Goal: Task Accomplishment & Management: Complete application form

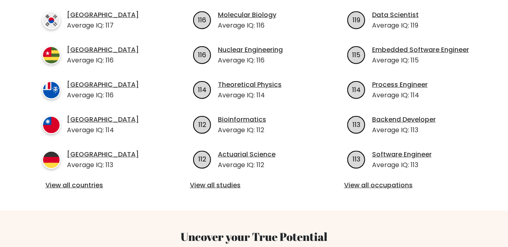
scroll to position [326, 0]
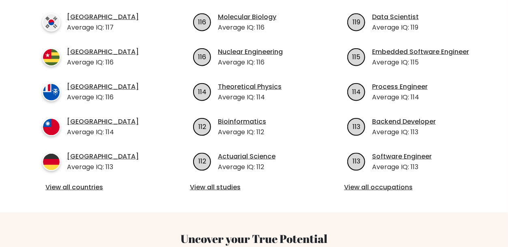
click at [93, 183] on div "View all countries" at bounding box center [99, 188] width 115 height 11
click at [95, 183] on link "View all countries" at bounding box center [99, 188] width 109 height 10
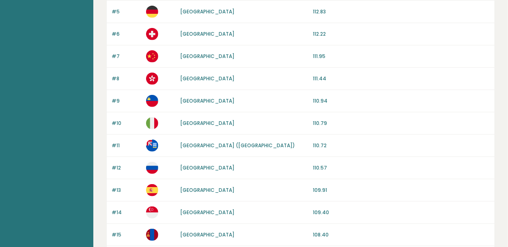
scroll to position [815, 0]
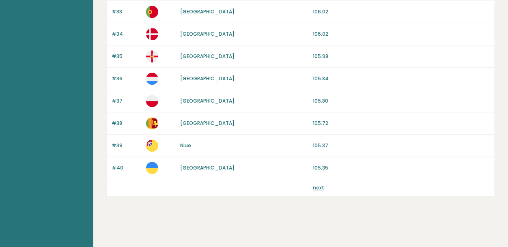
click at [313, 185] on link "next" at bounding box center [318, 187] width 11 height 7
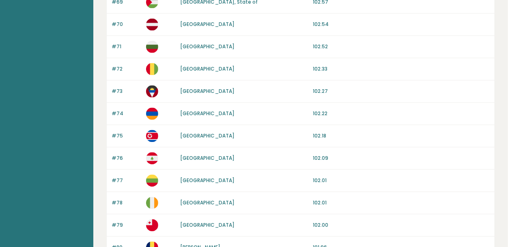
scroll to position [815, 0]
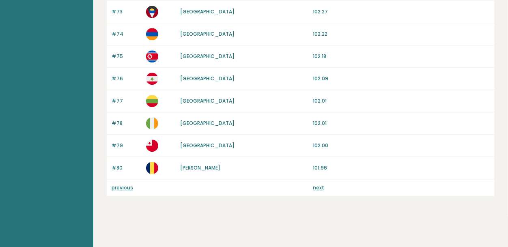
click at [322, 193] on div "previous next" at bounding box center [301, 187] width 388 height 17
click at [319, 188] on link "next" at bounding box center [318, 187] width 11 height 7
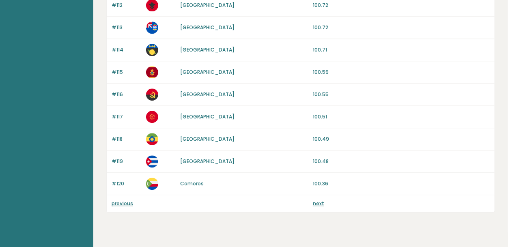
scroll to position [815, 0]
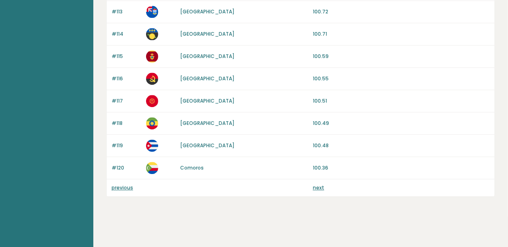
click at [317, 188] on link "next" at bounding box center [318, 187] width 11 height 7
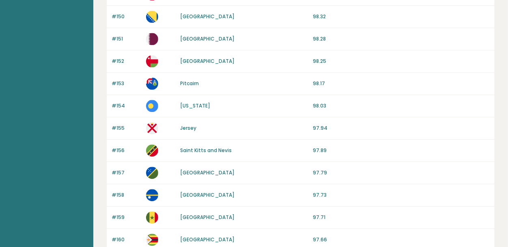
scroll to position [815, 0]
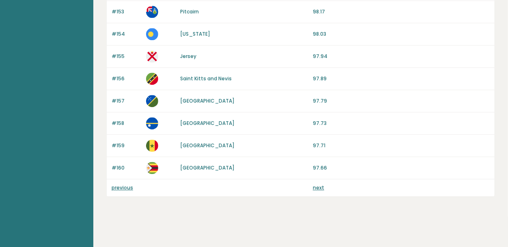
click at [319, 186] on link "next" at bounding box center [318, 187] width 11 height 7
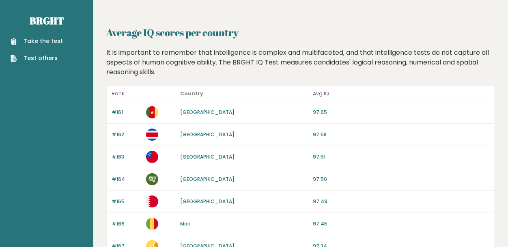
click at [45, 41] on link "Take the test" at bounding box center [37, 41] width 52 height 9
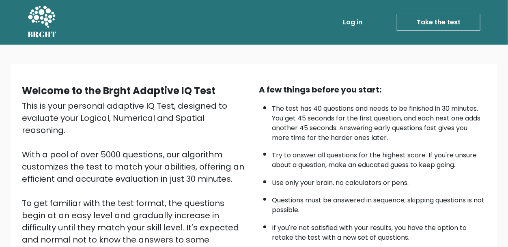
click at [430, 21] on link "Take the test" at bounding box center [439, 22] width 84 height 17
click at [434, 19] on link "Take the test" at bounding box center [439, 22] width 84 height 17
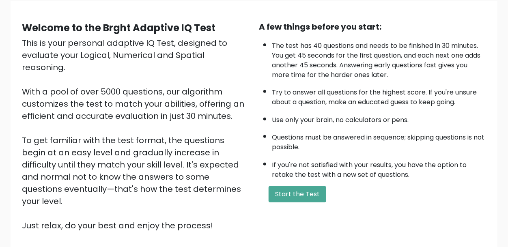
scroll to position [124, 0]
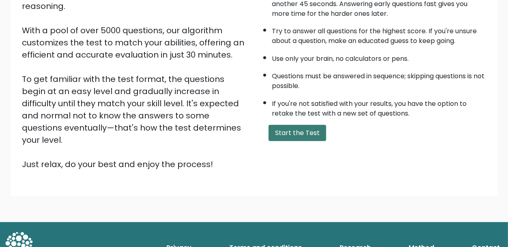
click at [288, 128] on button "Start the Test" at bounding box center [298, 133] width 58 height 16
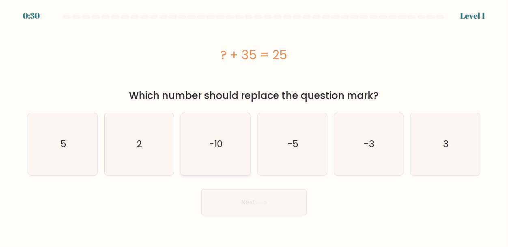
click at [217, 143] on text "-10" at bounding box center [216, 144] width 13 height 13
click at [254, 126] on input "c. -10" at bounding box center [254, 125] width 0 height 2
radio input "true"
click at [258, 206] on button "Next" at bounding box center [254, 203] width 106 height 26
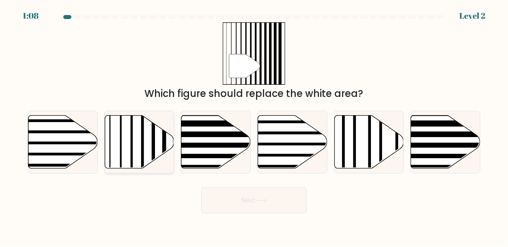
click at [117, 141] on icon at bounding box center [139, 141] width 69 height 53
click at [254, 126] on input "b." at bounding box center [254, 125] width 0 height 2
radio input "true"
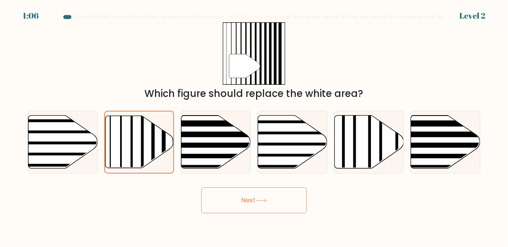
click at [255, 203] on button "Next" at bounding box center [254, 201] width 106 height 26
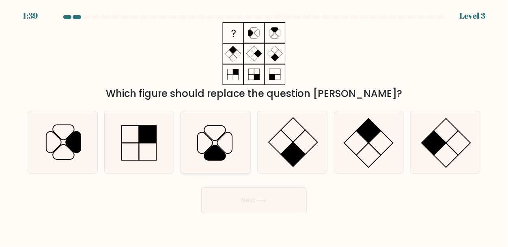
click at [216, 149] on icon at bounding box center [214, 152] width 21 height 15
click at [254, 126] on input "c." at bounding box center [254, 125] width 0 height 2
radio input "true"
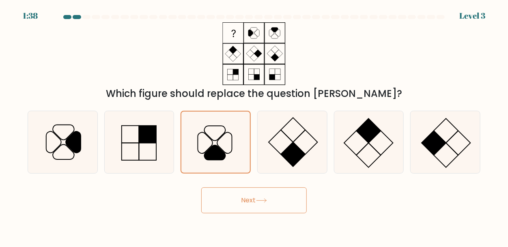
click at [286, 203] on button "Next" at bounding box center [254, 201] width 106 height 26
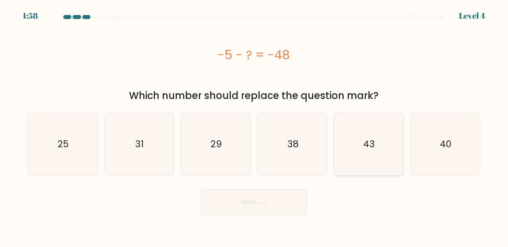
click at [371, 148] on text "43" at bounding box center [370, 144] width 12 height 13
click at [255, 126] on input "e. 43" at bounding box center [254, 125] width 0 height 2
radio input "true"
click at [272, 205] on button "Next" at bounding box center [254, 203] width 106 height 26
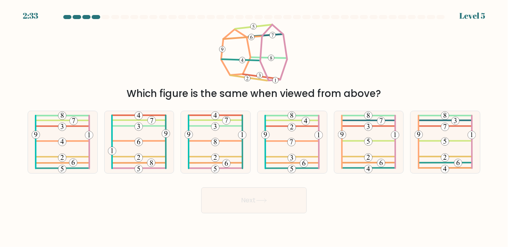
drag, startPoint x: 276, startPoint y: 39, endPoint x: 272, endPoint y: 79, distance: 40.4
click at [272, 79] on icon at bounding box center [254, 53] width 71 height 63
click at [458, 147] on icon at bounding box center [445, 142] width 61 height 62
click at [255, 126] on input "f." at bounding box center [254, 125] width 0 height 2
radio input "true"
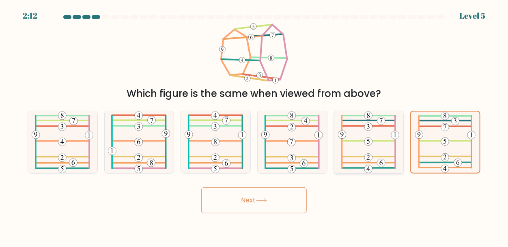
click at [387, 150] on icon at bounding box center [368, 142] width 61 height 62
click at [255, 126] on input "e." at bounding box center [254, 125] width 0 height 2
radio input "true"
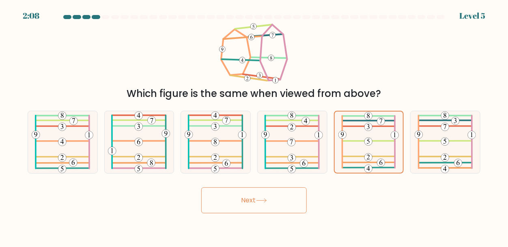
click at [272, 201] on button "Next" at bounding box center [254, 201] width 106 height 26
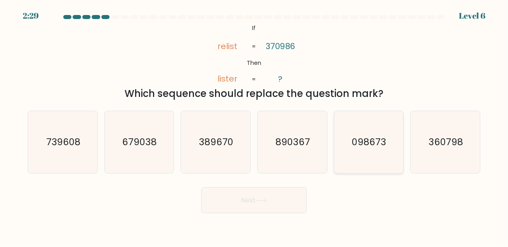
click at [371, 156] on icon "098673" at bounding box center [369, 142] width 62 height 62
click at [255, 126] on input "e. 098673" at bounding box center [254, 125] width 0 height 2
radio input "true"
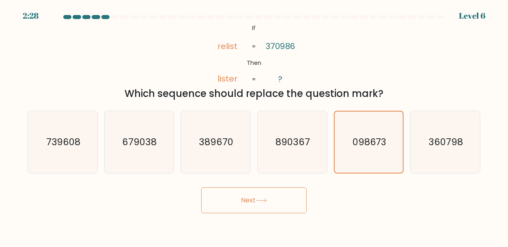
click at [276, 204] on button "Next" at bounding box center [254, 201] width 106 height 26
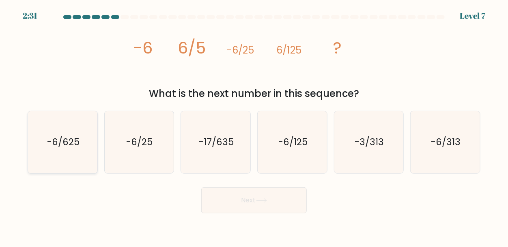
click at [62, 145] on text "-6/625" at bounding box center [63, 142] width 32 height 13
click at [254, 126] on input "a. -6/625" at bounding box center [254, 125] width 0 height 2
radio input "true"
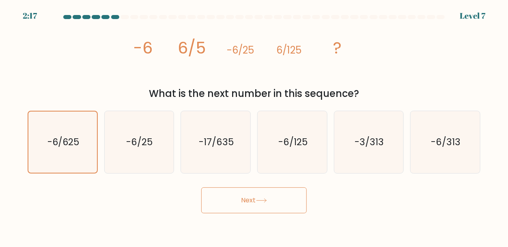
click at [244, 207] on button "Next" at bounding box center [254, 201] width 106 height 26
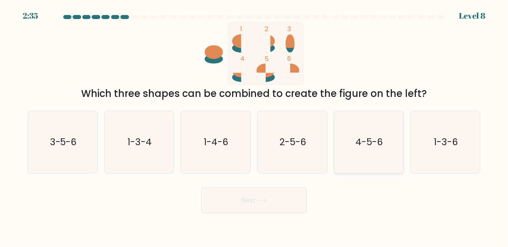
click at [389, 146] on icon "4-5-6" at bounding box center [369, 142] width 62 height 62
click at [255, 126] on input "e. 4-5-6" at bounding box center [254, 125] width 0 height 2
radio input "true"
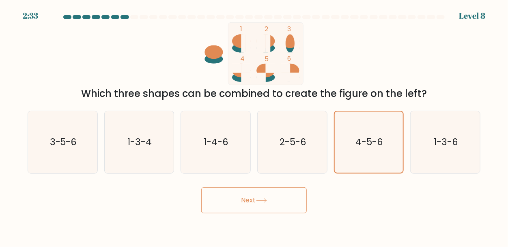
click at [273, 210] on button "Next" at bounding box center [254, 201] width 106 height 26
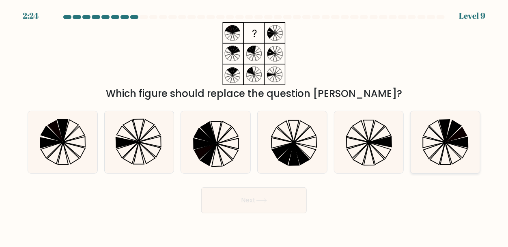
click at [430, 141] on icon at bounding box center [446, 142] width 62 height 62
click at [255, 126] on input "f." at bounding box center [254, 125] width 0 height 2
radio input "true"
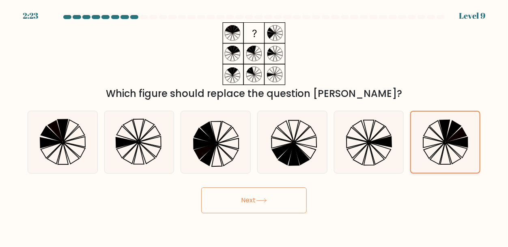
click at [430, 141] on icon at bounding box center [445, 142] width 61 height 61
click at [255, 126] on input "f." at bounding box center [254, 125] width 0 height 2
click at [430, 141] on icon at bounding box center [445, 142] width 61 height 61
click at [255, 126] on input "f." at bounding box center [254, 125] width 0 height 2
click at [430, 141] on icon at bounding box center [445, 142] width 61 height 61
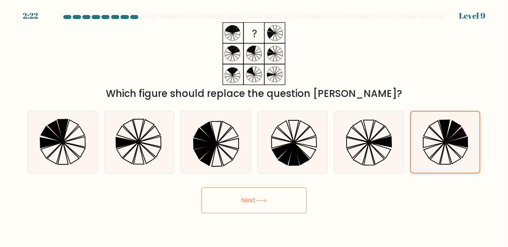
click at [255, 126] on input "f." at bounding box center [254, 125] width 0 height 2
click at [430, 141] on icon at bounding box center [445, 142] width 61 height 61
click at [255, 126] on input "f." at bounding box center [254, 125] width 0 height 2
click at [430, 141] on icon at bounding box center [445, 142] width 61 height 61
click at [255, 126] on input "f." at bounding box center [254, 125] width 0 height 2
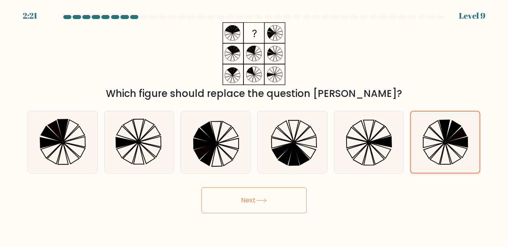
click at [430, 141] on icon at bounding box center [445, 142] width 61 height 61
click at [255, 126] on input "f." at bounding box center [254, 125] width 0 height 2
click at [430, 141] on icon at bounding box center [445, 142] width 61 height 61
click at [255, 126] on input "f." at bounding box center [254, 125] width 0 height 2
click at [430, 141] on icon at bounding box center [445, 142] width 61 height 61
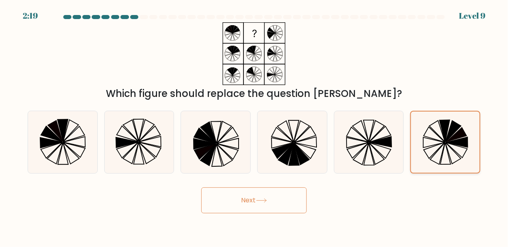
click at [255, 126] on input "f." at bounding box center [254, 125] width 0 height 2
click at [430, 141] on icon at bounding box center [445, 142] width 61 height 61
click at [255, 126] on input "f." at bounding box center [254, 125] width 0 height 2
click at [430, 141] on icon at bounding box center [445, 142] width 61 height 61
click at [255, 126] on input "f." at bounding box center [254, 125] width 0 height 2
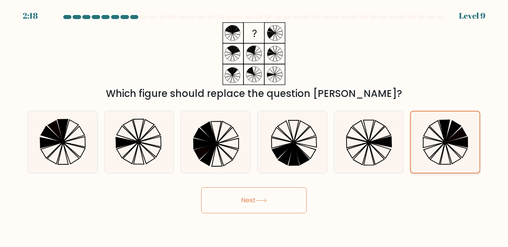
click at [430, 141] on icon at bounding box center [445, 142] width 61 height 61
click at [255, 126] on input "f." at bounding box center [254, 125] width 0 height 2
click at [430, 141] on icon at bounding box center [445, 142] width 61 height 61
click at [255, 126] on input "f." at bounding box center [254, 125] width 0 height 2
click at [430, 141] on icon at bounding box center [445, 142] width 61 height 61
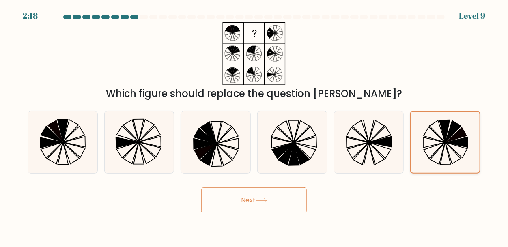
click at [255, 126] on input "f." at bounding box center [254, 125] width 0 height 2
click at [430, 141] on icon at bounding box center [445, 142] width 61 height 61
click at [255, 126] on input "f." at bounding box center [254, 125] width 0 height 2
click at [430, 141] on icon at bounding box center [445, 142] width 61 height 61
click at [255, 126] on input "f." at bounding box center [254, 125] width 0 height 2
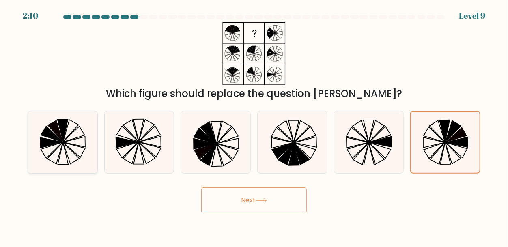
click at [41, 147] on icon at bounding box center [51, 143] width 22 height 11
click at [254, 126] on input "a." at bounding box center [254, 125] width 0 height 2
radio input "true"
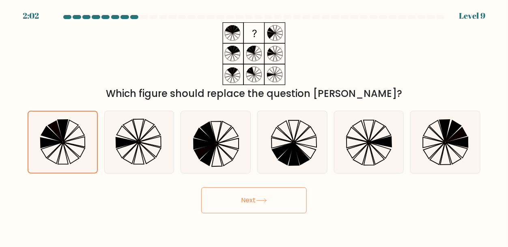
click at [235, 205] on button "Next" at bounding box center [254, 201] width 106 height 26
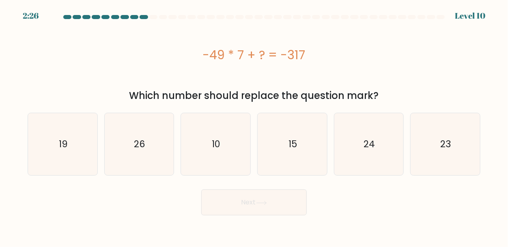
drag, startPoint x: 180, startPoint y: 47, endPoint x: 344, endPoint y: 74, distance: 165.9
click at [344, 74] on div "-49 * 7 + ? = -317" at bounding box center [254, 54] width 453 height 65
copy div "-49 * 7 + ? = -317"
click at [348, 153] on icon "24" at bounding box center [369, 144] width 62 height 62
click at [255, 126] on input "e. 24" at bounding box center [254, 125] width 0 height 2
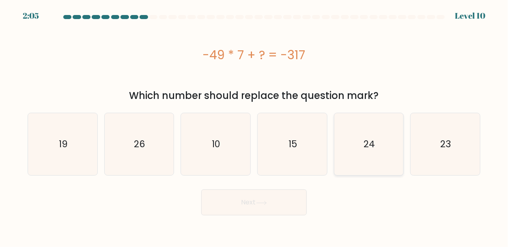
radio input "true"
click at [201, 190] on button "Next" at bounding box center [254, 203] width 106 height 26
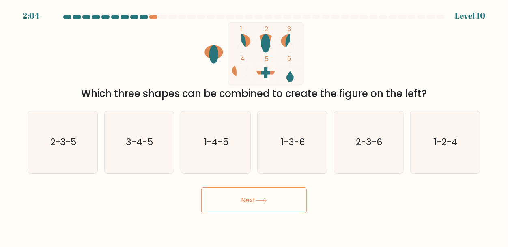
click at [292, 197] on button "Next" at bounding box center [254, 201] width 106 height 26
click at [330, 194] on div "Next" at bounding box center [254, 199] width 463 height 30
click at [244, 133] on icon "1-4-5" at bounding box center [216, 142] width 62 height 62
click at [254, 126] on input "c. 1-4-5" at bounding box center [254, 125] width 0 height 2
radio input "true"
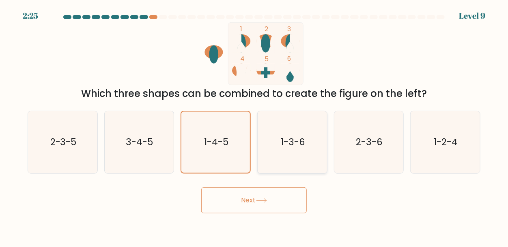
click at [285, 139] on text "1-3-6" at bounding box center [293, 142] width 24 height 13
click at [255, 126] on input "d. 1-3-6" at bounding box center [254, 125] width 0 height 2
radio input "true"
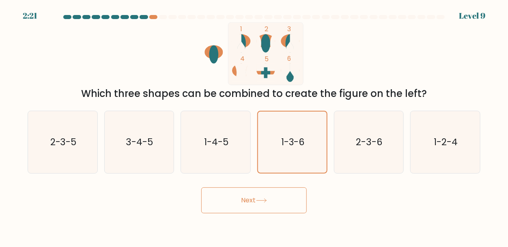
click at [274, 210] on button "Next" at bounding box center [254, 201] width 106 height 26
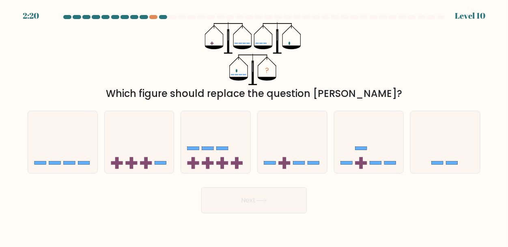
click at [276, 210] on button "Next" at bounding box center [254, 201] width 106 height 26
click at [224, 80] on icon "?" at bounding box center [254, 53] width 98 height 63
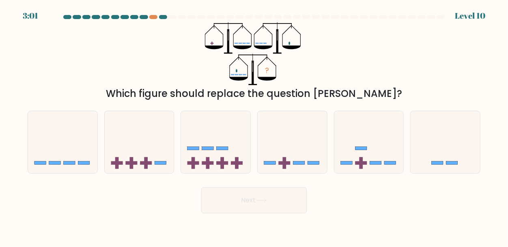
click at [224, 80] on icon "?" at bounding box center [254, 53] width 98 height 63
click at [153, 15] on div at bounding box center [153, 17] width 8 height 4
click at [155, 16] on div at bounding box center [153, 17] width 8 height 4
click at [163, 16] on div at bounding box center [163, 17] width 8 height 4
click at [140, 15] on div at bounding box center [144, 17] width 8 height 4
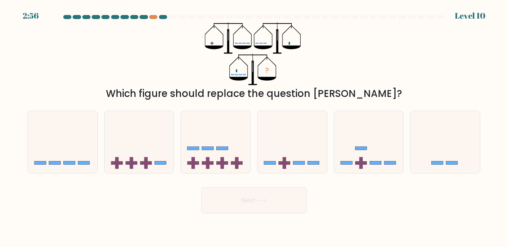
drag, startPoint x: 145, startPoint y: 15, endPoint x: 185, endPoint y: 20, distance: 39.6
click at [185, 20] on div at bounding box center [254, 18] width 463 height 7
click at [270, 71] on icon "?" at bounding box center [254, 53] width 98 height 63
click at [268, 82] on icon "?" at bounding box center [254, 53] width 98 height 63
click at [294, 142] on icon at bounding box center [292, 142] width 69 height 57
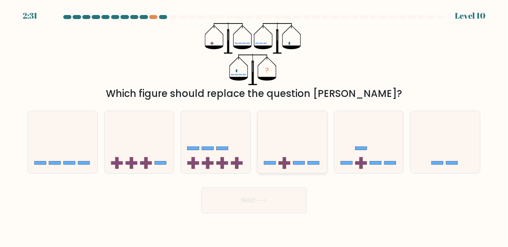
click at [255, 126] on input "d." at bounding box center [254, 125] width 0 height 2
radio input "true"
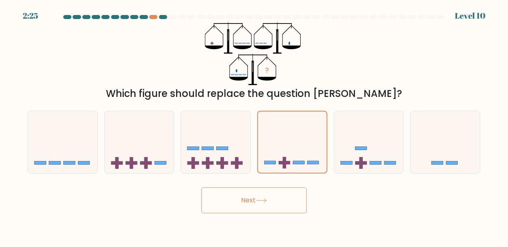
click at [256, 205] on button "Next" at bounding box center [254, 201] width 106 height 26
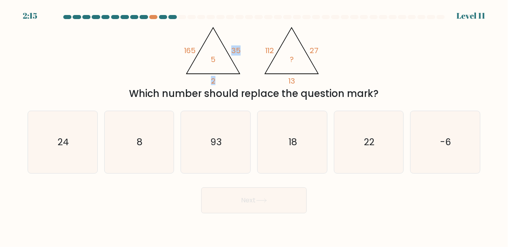
drag, startPoint x: 214, startPoint y: 82, endPoint x: 219, endPoint y: 36, distance: 46.6
click at [219, 36] on icon "@import url('[URL][DOMAIN_NAME]); 165 35 2 5 @import url('[URL][DOMAIN_NAME]); …" at bounding box center [254, 53] width 145 height 63
click at [48, 143] on icon "24" at bounding box center [63, 142] width 62 height 62
click at [254, 126] on input "a. 24" at bounding box center [254, 125] width 0 height 2
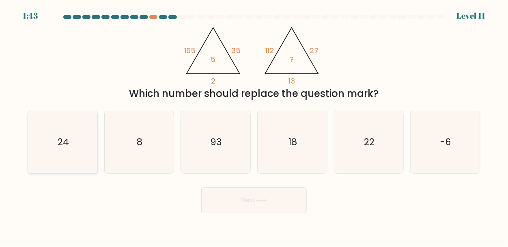
radio input "true"
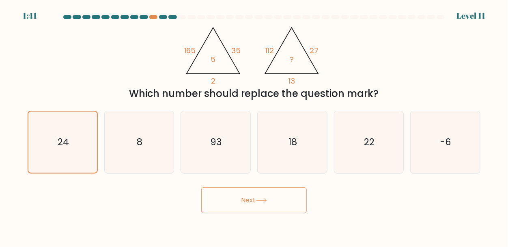
click at [236, 201] on button "Next" at bounding box center [254, 201] width 106 height 26
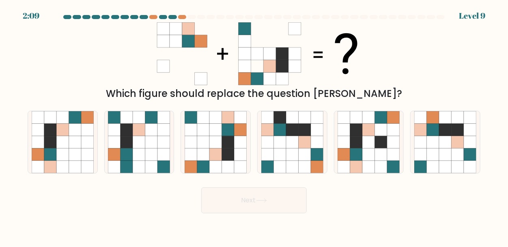
click at [290, 69] on icon at bounding box center [295, 66] width 13 height 13
click at [291, 69] on icon at bounding box center [295, 66] width 13 height 13
click at [218, 144] on icon at bounding box center [216, 142] width 13 height 13
click at [254, 126] on input "c." at bounding box center [254, 125] width 0 height 2
radio input "true"
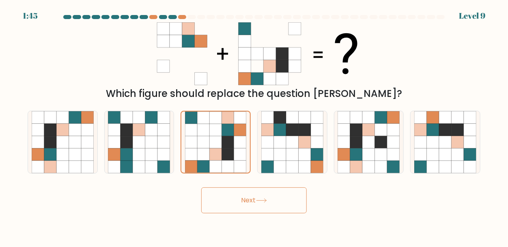
click at [267, 197] on button "Next" at bounding box center [254, 201] width 106 height 26
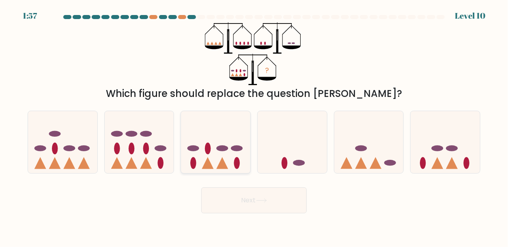
click at [220, 151] on icon at bounding box center [215, 142] width 69 height 57
click at [254, 126] on input "c." at bounding box center [254, 125] width 0 height 2
radio input "true"
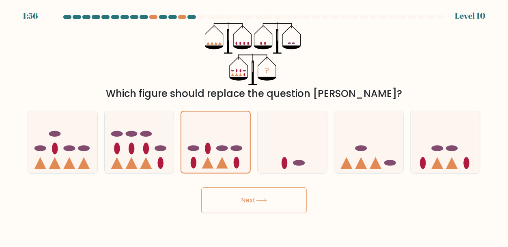
click at [248, 210] on button "Next" at bounding box center [254, 201] width 106 height 26
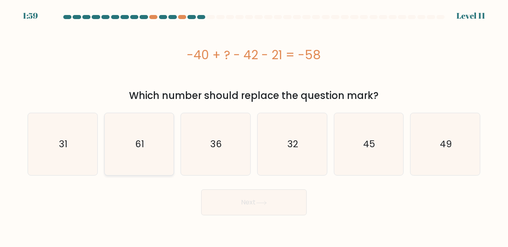
click at [140, 135] on icon "61" at bounding box center [139, 144] width 62 height 62
click at [254, 126] on input "b. 61" at bounding box center [254, 125] width 0 height 2
radio input "true"
click at [458, 138] on icon "49" at bounding box center [446, 144] width 62 height 62
click at [255, 126] on input "f. 49" at bounding box center [254, 125] width 0 height 2
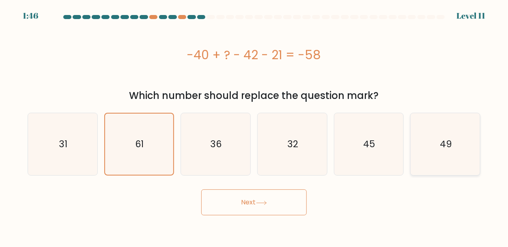
radio input "true"
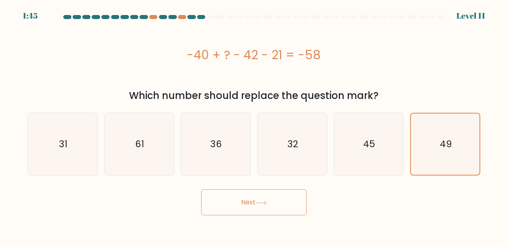
click at [272, 201] on button "Next" at bounding box center [254, 203] width 106 height 26
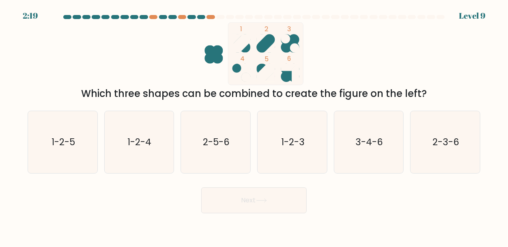
drag, startPoint x: 131, startPoint y: 39, endPoint x: 402, endPoint y: 93, distance: 276.5
click at [402, 93] on div "1 2 3 4 5 6 Which three shapes can be combined to create the figure on the left?" at bounding box center [254, 61] width 463 height 79
click at [402, 93] on div "Which three shapes can be combined to create the figure on the left?" at bounding box center [253, 93] width 443 height 15
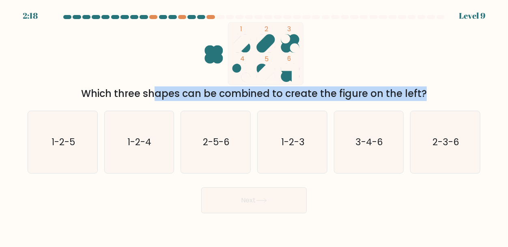
click at [402, 93] on div "Which three shapes can be combined to create the figure on the left?" at bounding box center [253, 93] width 443 height 15
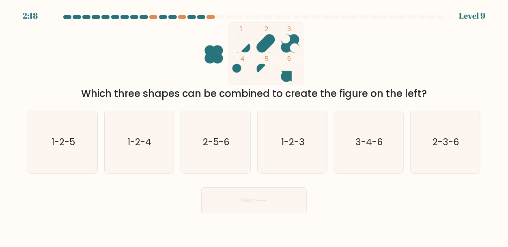
click at [402, 93] on div "Which three shapes can be combined to create the figure on the left?" at bounding box center [253, 93] width 443 height 15
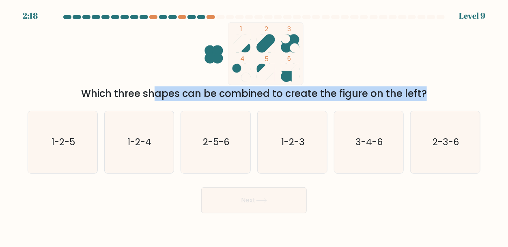
click at [402, 93] on div "Which three shapes can be combined to create the figure on the left?" at bounding box center [253, 93] width 443 height 15
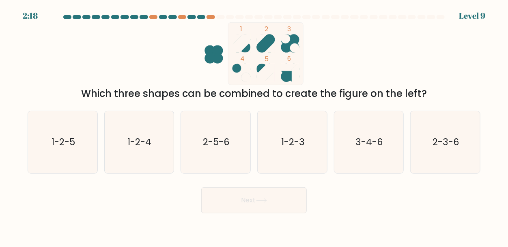
click at [402, 93] on div "Which three shapes can be combined to create the figure on the left?" at bounding box center [253, 93] width 443 height 15
click at [277, 34] on rect at bounding box center [265, 53] width 75 height 63
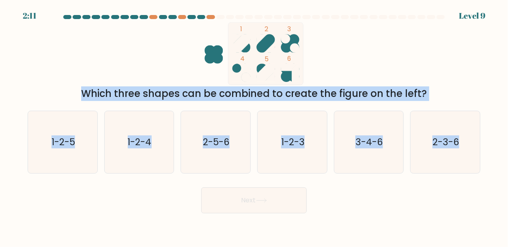
drag, startPoint x: 311, startPoint y: 56, endPoint x: 508, endPoint y: 225, distance: 259.7
click at [508, 225] on body "2:11 Level 9" at bounding box center [254, 123] width 508 height 247
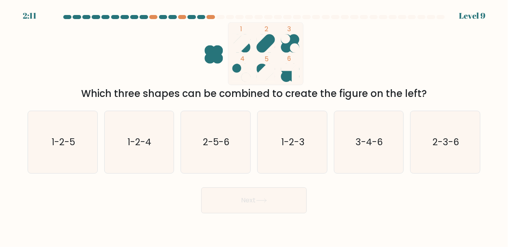
click at [508, 225] on body "2:11 Level 9" at bounding box center [254, 123] width 508 height 247
click at [276, 82] on rect at bounding box center [265, 53] width 75 height 63
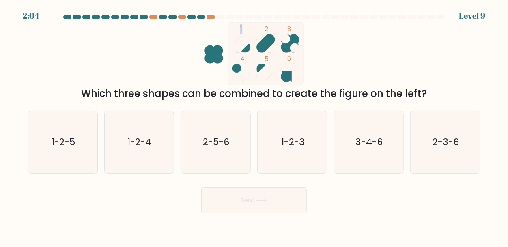
click at [276, 82] on rect at bounding box center [265, 53] width 75 height 63
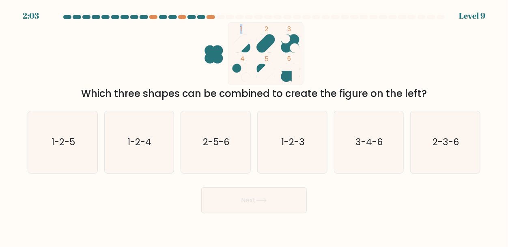
click at [276, 82] on rect at bounding box center [265, 53] width 75 height 63
click at [225, 30] on icon "1 2 3 4 5 6" at bounding box center [254, 53] width 218 height 63
